Goal: Task Accomplishment & Management: Manage account settings

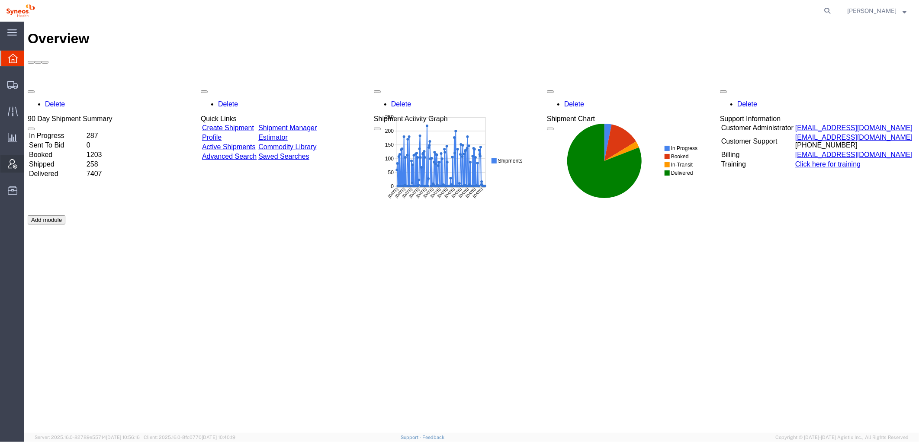
click at [15, 159] on icon at bounding box center [13, 164] width 10 height 10
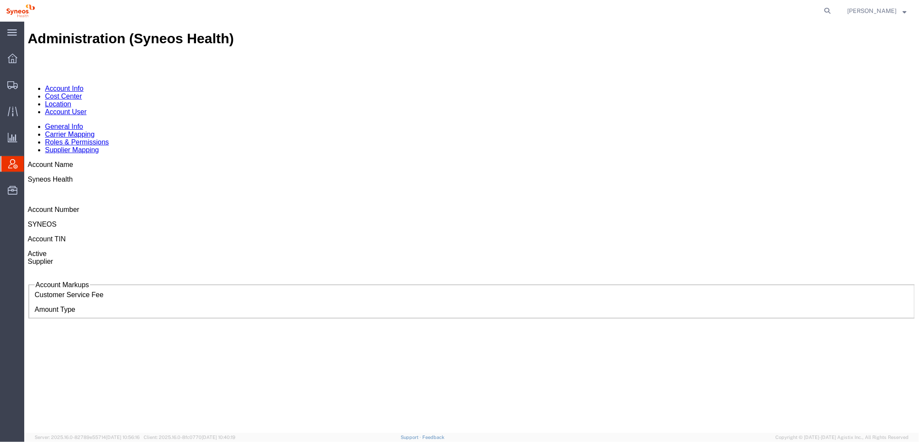
click at [86, 108] on link "Account User" at bounding box center [66, 111] width 42 height 7
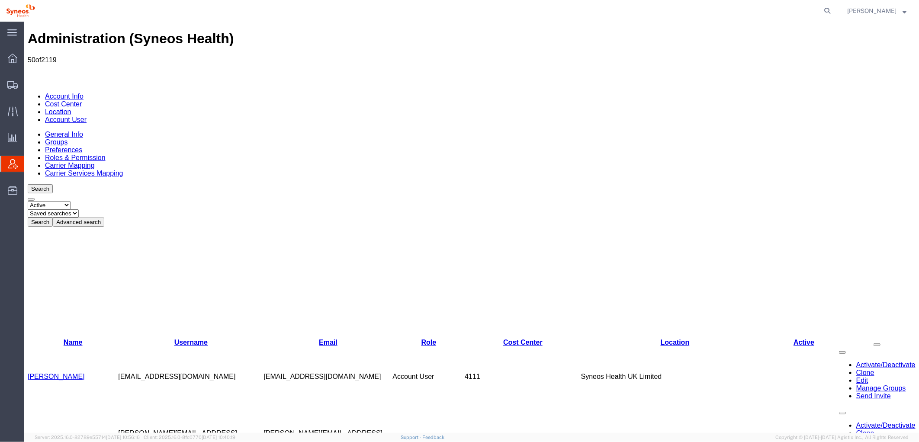
click at [104, 217] on button "Advanced search" at bounding box center [78, 221] width 52 height 9
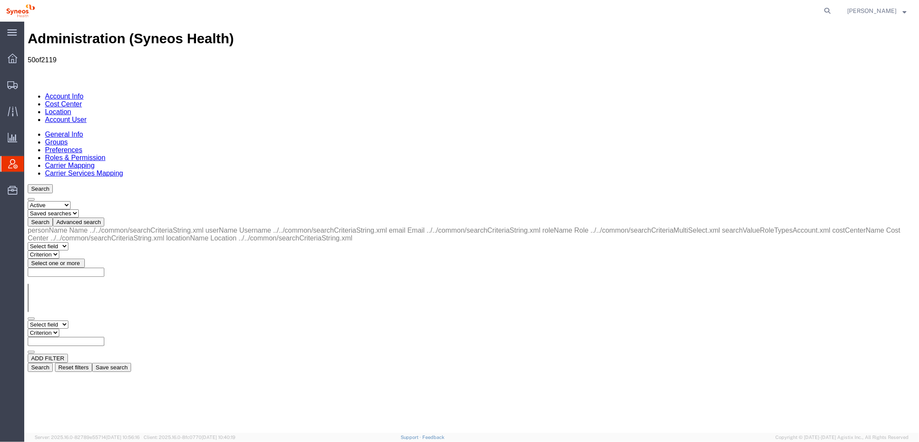
click at [68, 320] on select "Select field Cost Center Email Location Name Role Username" at bounding box center [47, 324] width 41 height 8
click at [27, 320] on select "Select field Cost Center Email Location Name Role Username" at bounding box center [47, 324] width 41 height 8
click at [79, 329] on select "Criterion contains does not contain is is blank is not blank starts with" at bounding box center [53, 333] width 52 height 8
select select "contains"
click at [79, 329] on select "Criterion contains does not contain is is blank is not blank starts with" at bounding box center [53, 333] width 52 height 8
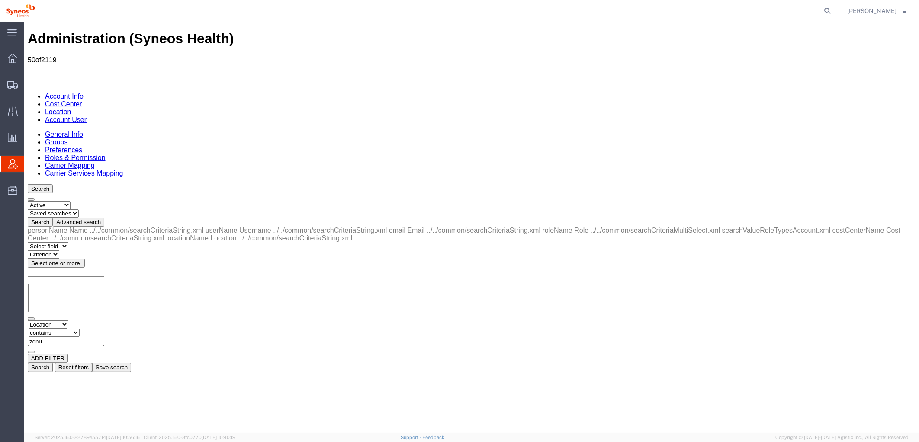
type input "zdnu"
click at [52, 363] on button "Search" at bounding box center [39, 367] width 25 height 9
